Goal: Transaction & Acquisition: Book appointment/travel/reservation

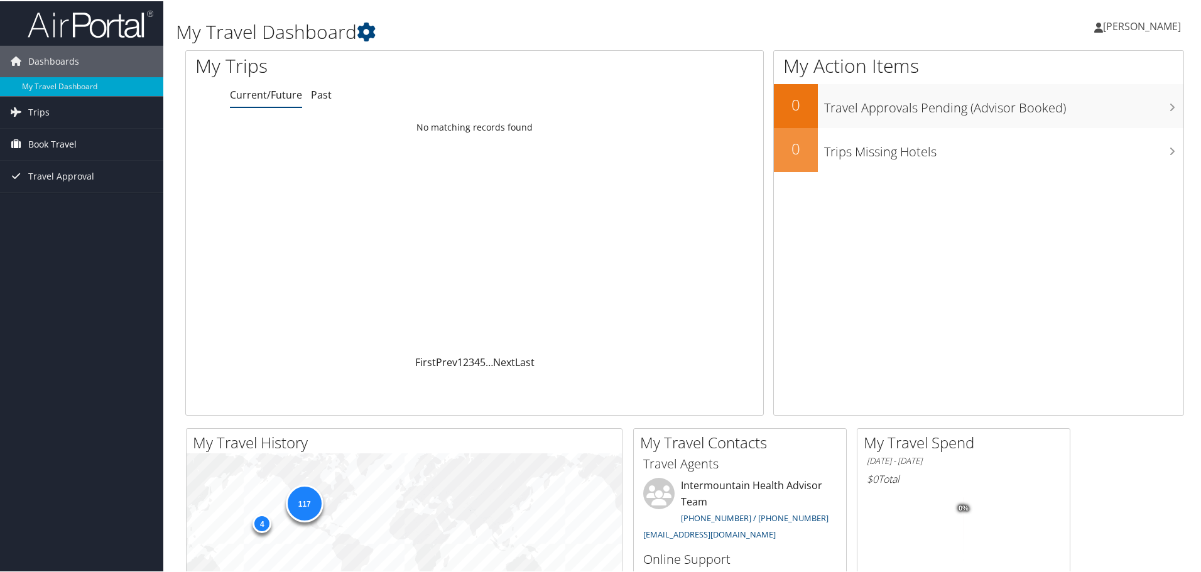
click at [50, 146] on span "Book Travel" at bounding box center [52, 142] width 48 height 31
click at [65, 203] on link "Book/Manage Online Trips" at bounding box center [81, 206] width 163 height 19
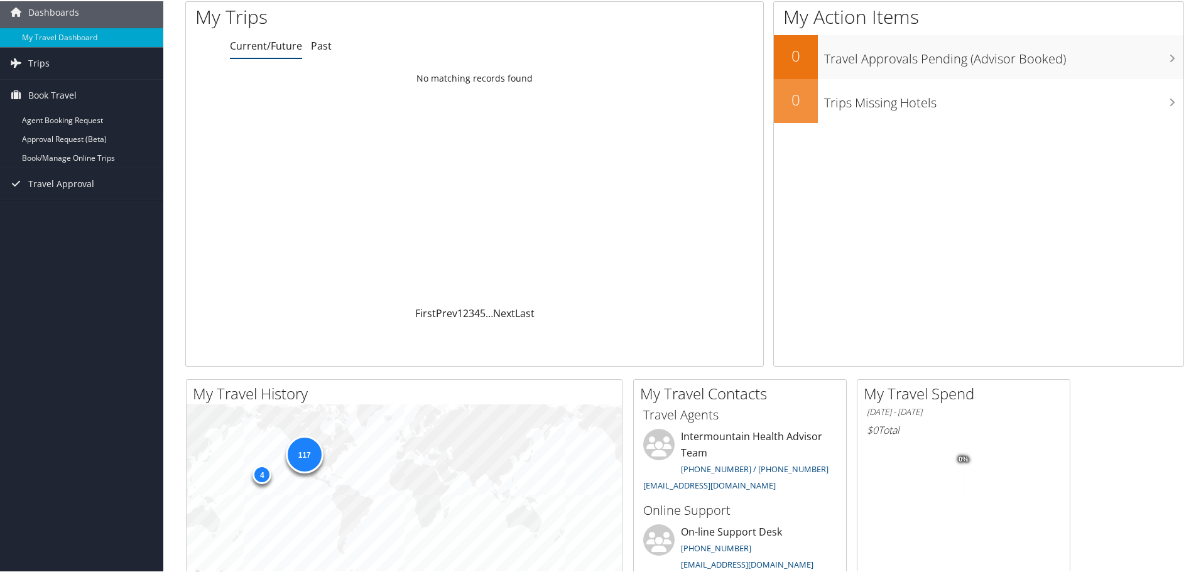
scroll to position [126, 0]
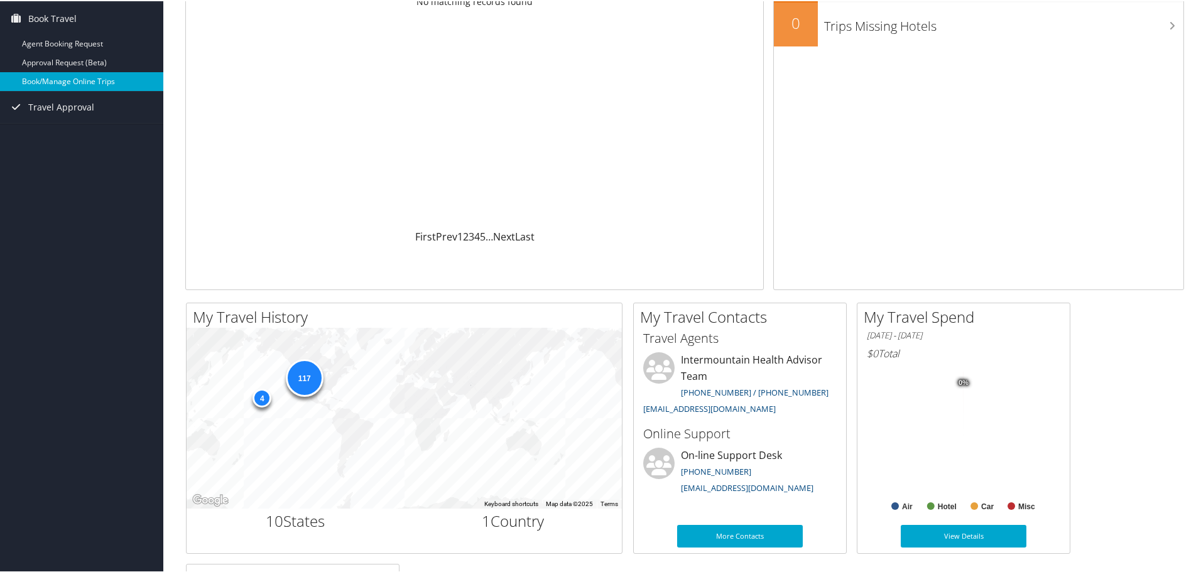
click at [92, 82] on link "Book/Manage Online Trips" at bounding box center [81, 80] width 163 height 19
